Goal: Task Accomplishment & Management: Manage account settings

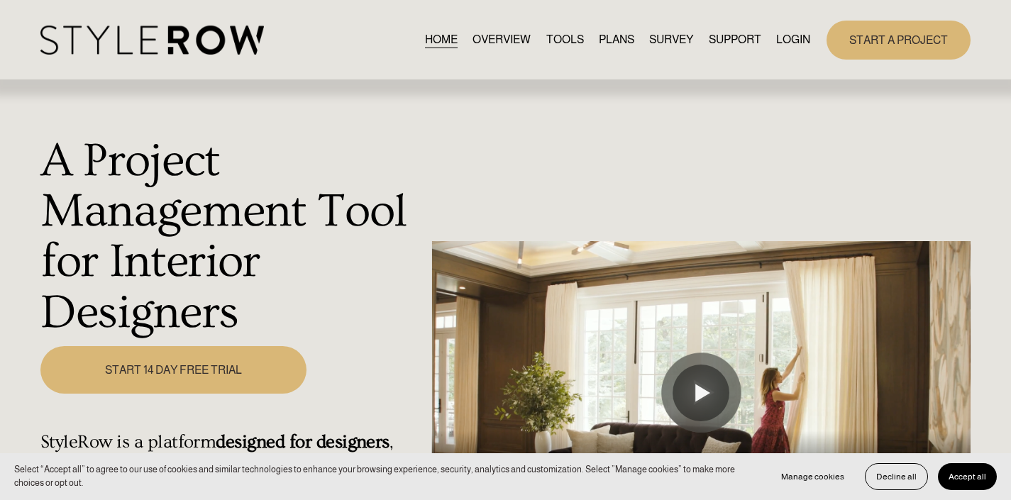
click at [794, 40] on link "LOGIN" at bounding box center [793, 39] width 34 height 19
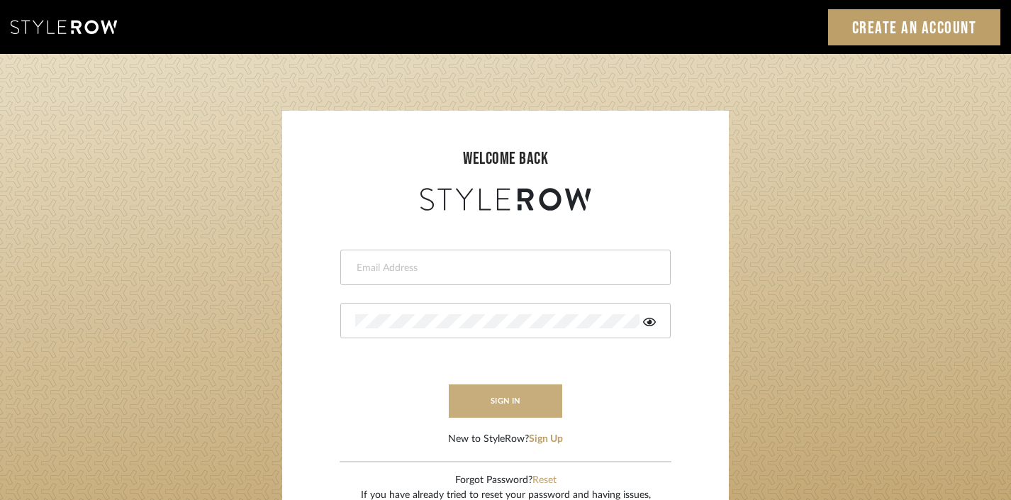
type input "divya.aok@gmail.com"
click at [525, 406] on button "sign in" at bounding box center [505, 400] width 113 height 33
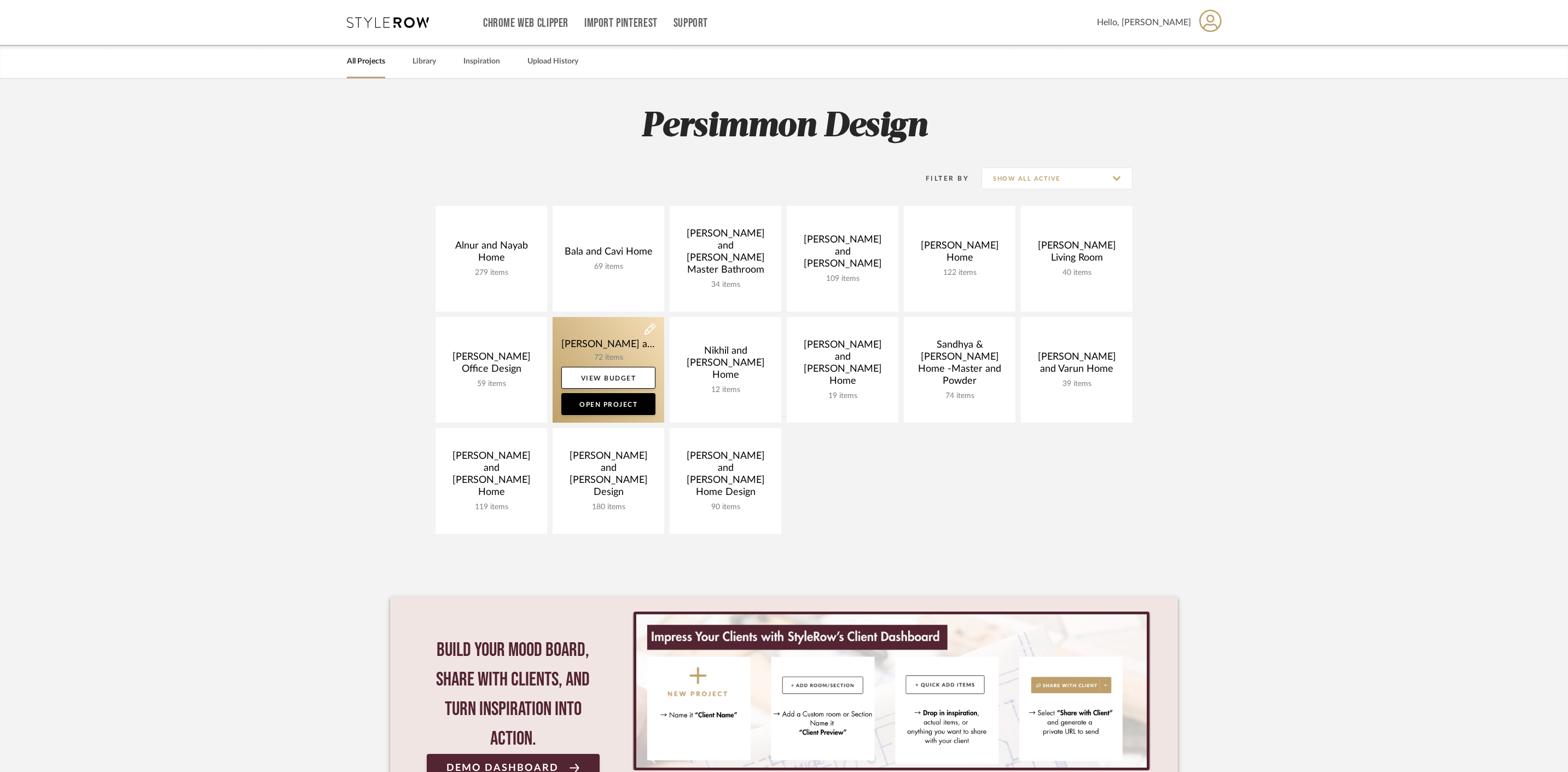
click at [600, 348] on link at bounding box center [608, 370] width 112 height 106
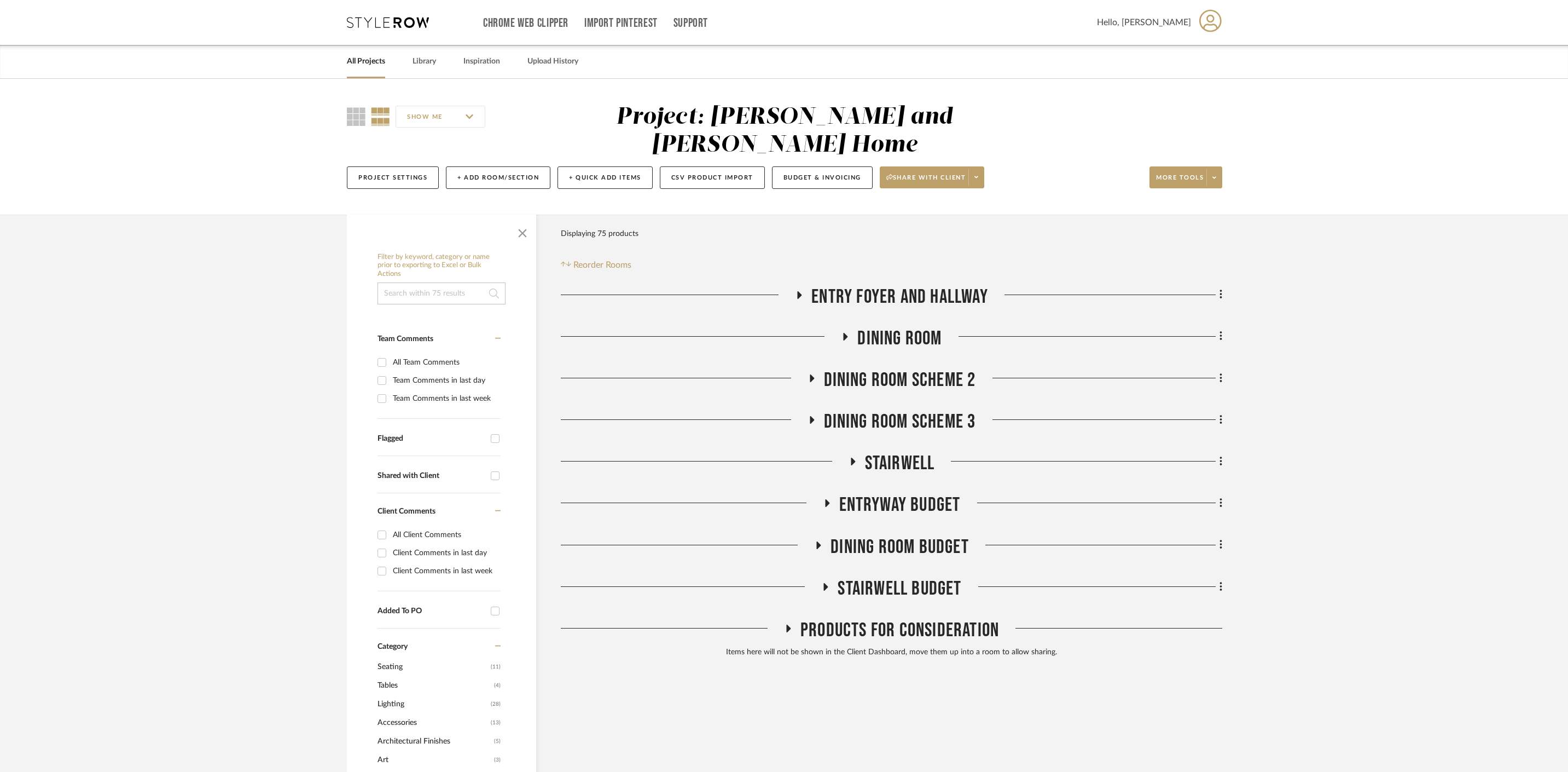
click at [798, 291] on icon at bounding box center [800, 295] width 5 height 8
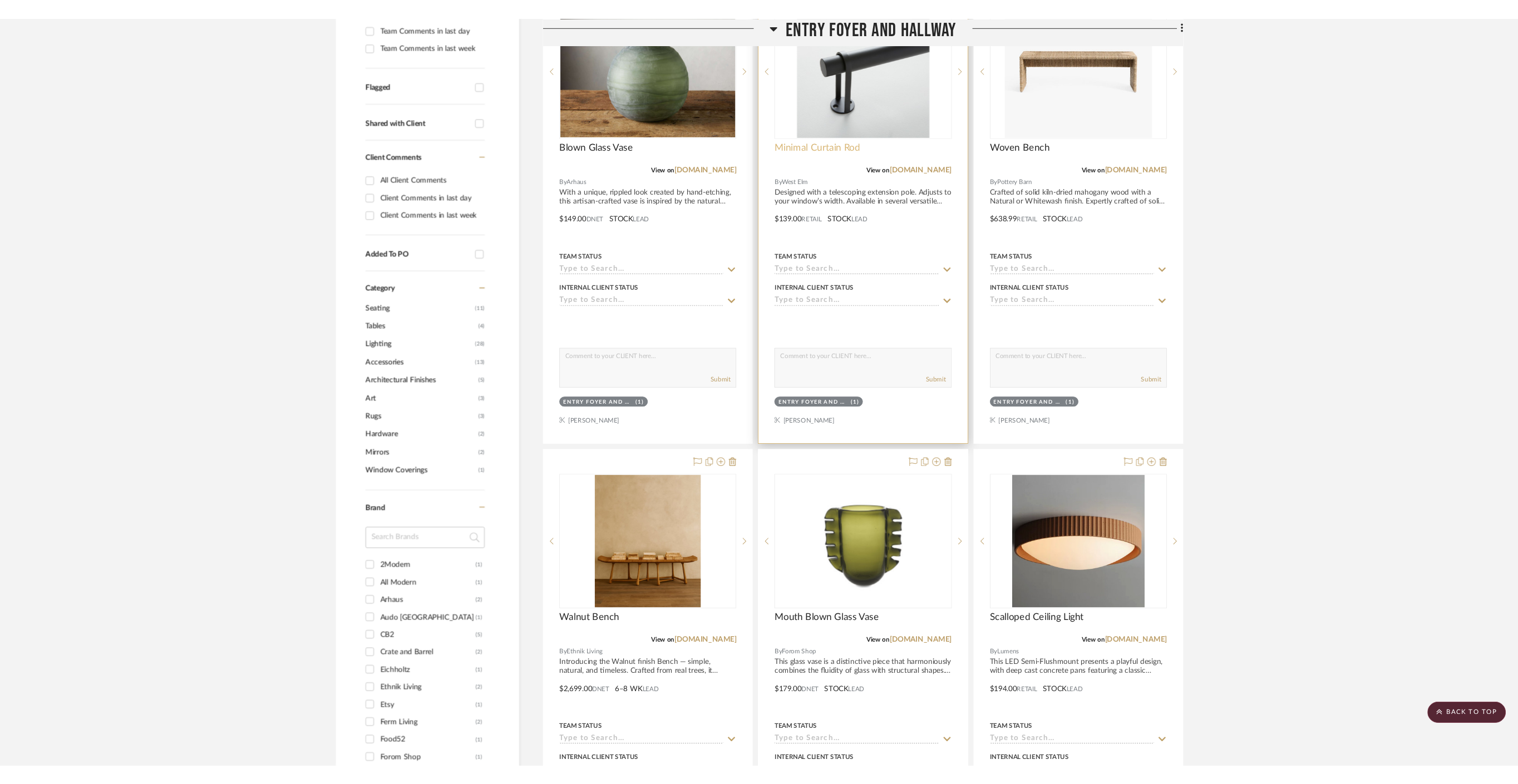
scroll to position [79, 0]
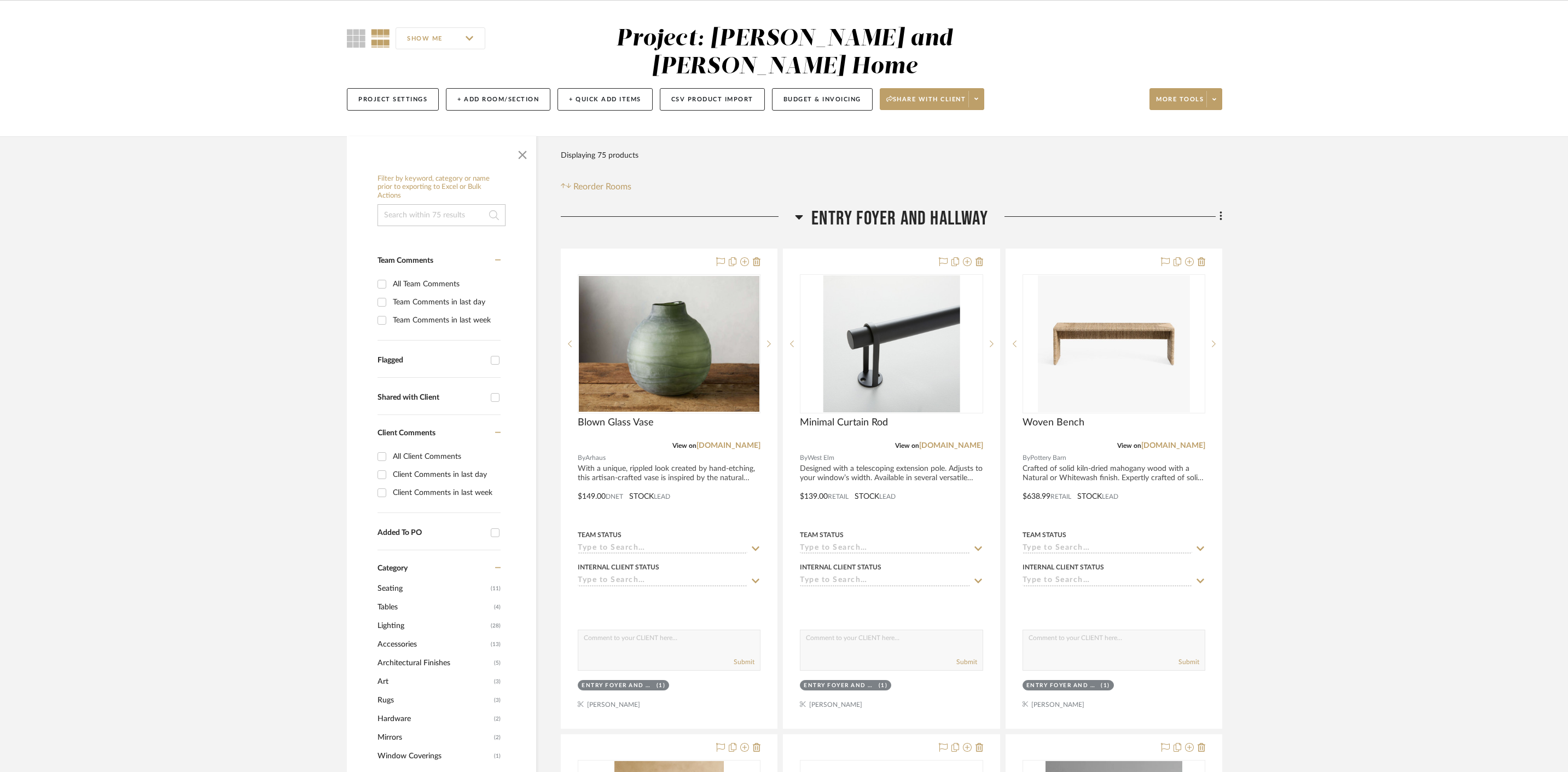
click at [797, 215] on icon at bounding box center [799, 218] width 8 height 5
